Goal: Task Accomplishment & Management: Use online tool/utility

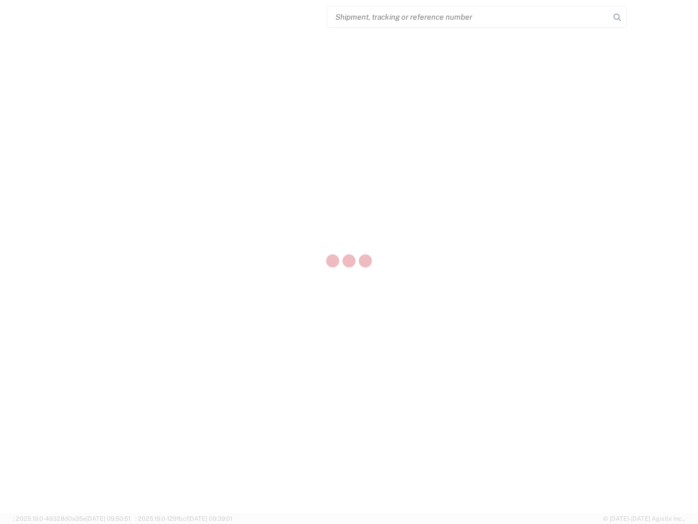
select select "US"
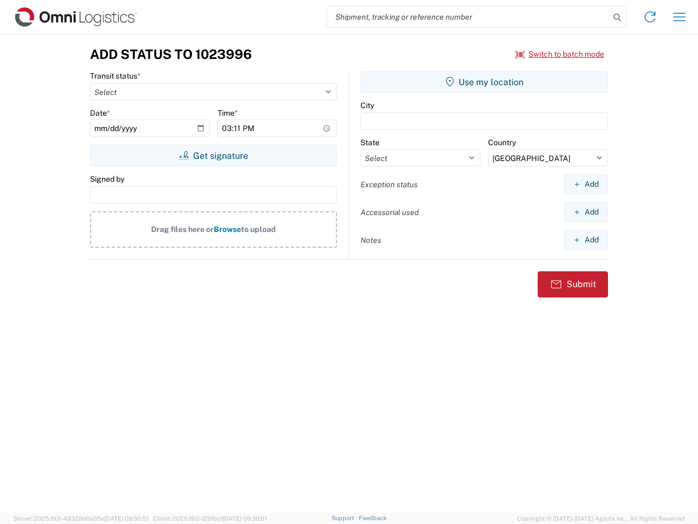
click at [468, 17] on input "search" at bounding box center [468, 17] width 283 height 21
click at [617, 17] on icon at bounding box center [617, 17] width 15 height 15
click at [650, 17] on icon at bounding box center [649, 16] width 17 height 17
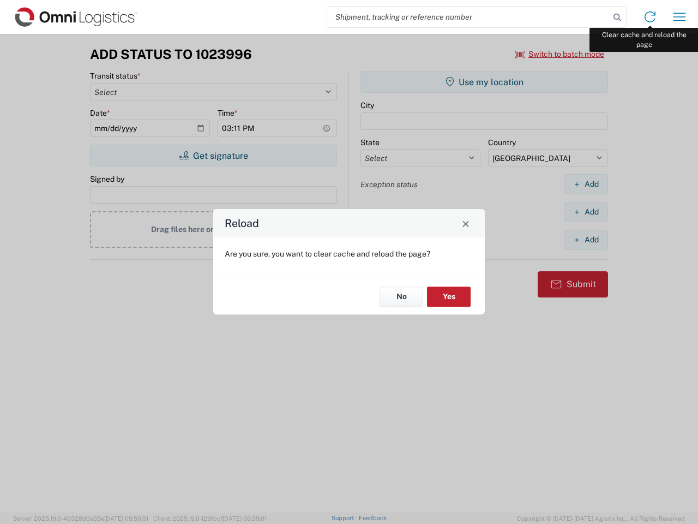
click at [680, 17] on div "Reload Are you sure, you want to clear cache and reload the page? No Yes" at bounding box center [349, 262] width 698 height 524
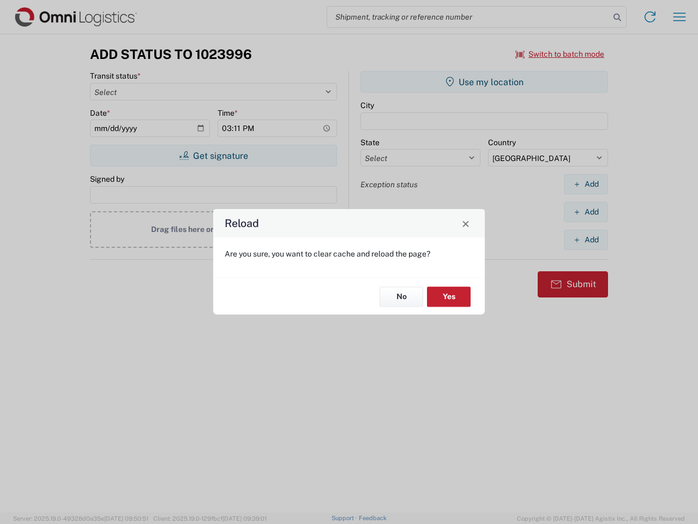
click at [560, 54] on div "Reload Are you sure, you want to clear cache and reload the page? No Yes" at bounding box center [349, 262] width 698 height 524
click at [213, 155] on div "Reload Are you sure, you want to clear cache and reload the page? No Yes" at bounding box center [349, 262] width 698 height 524
click at [484, 82] on div "Reload Are you sure, you want to clear cache and reload the page? No Yes" at bounding box center [349, 262] width 698 height 524
click at [586, 184] on div "Reload Are you sure, you want to clear cache and reload the page? No Yes" at bounding box center [349, 262] width 698 height 524
click at [586, 212] on div "Reload Are you sure, you want to clear cache and reload the page? No Yes" at bounding box center [349, 262] width 698 height 524
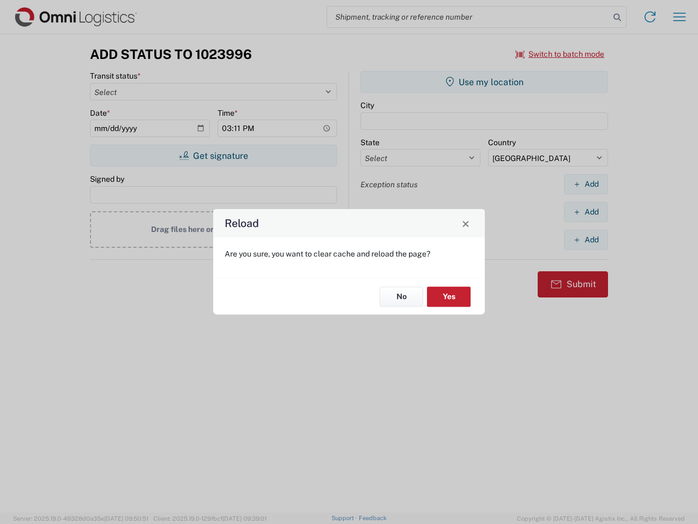
click at [586, 239] on div "Reload Are you sure, you want to clear cache and reload the page? No Yes" at bounding box center [349, 262] width 698 height 524
